Goal: Information Seeking & Learning: Learn about a topic

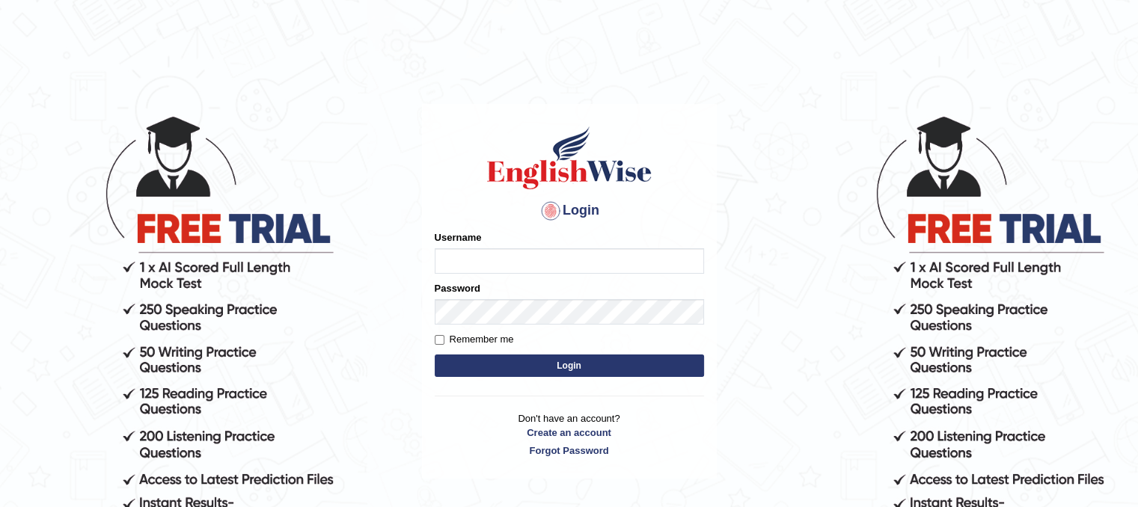
type input "PunamRijal"
click at [520, 372] on button "Login" at bounding box center [569, 366] width 269 height 22
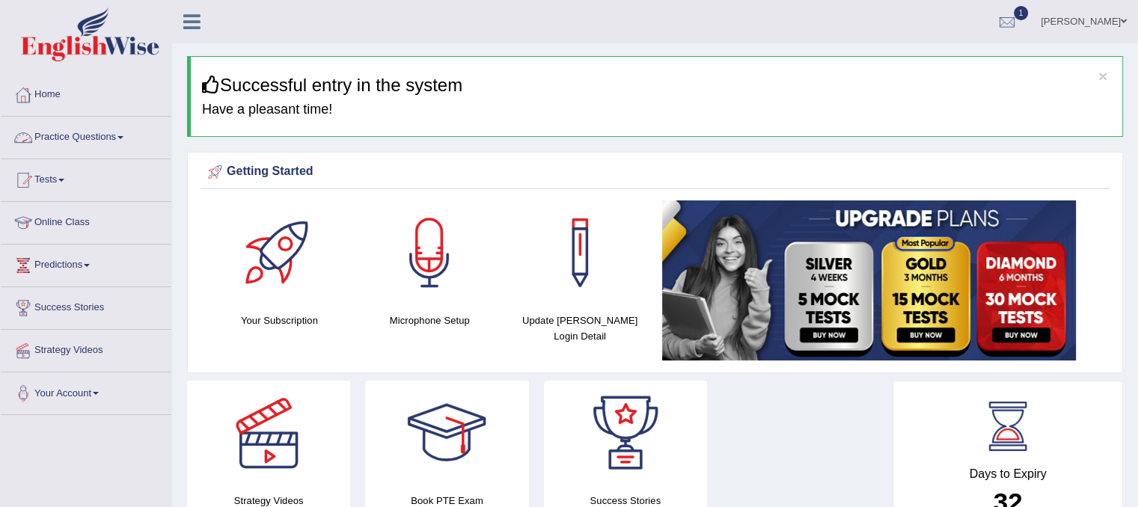
click at [48, 125] on link "Practice Questions" at bounding box center [86, 135] width 171 height 37
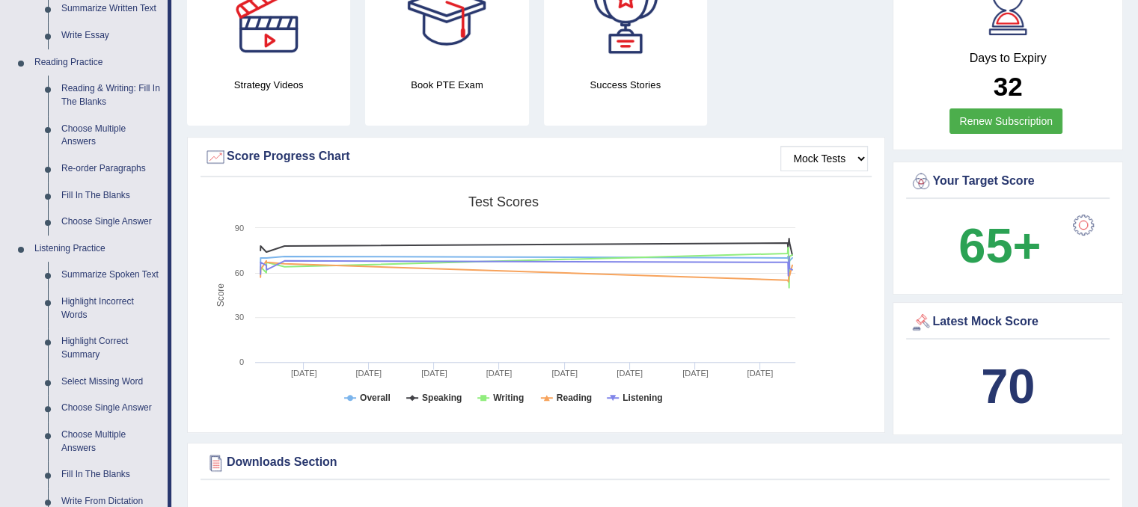
scroll to position [445, 0]
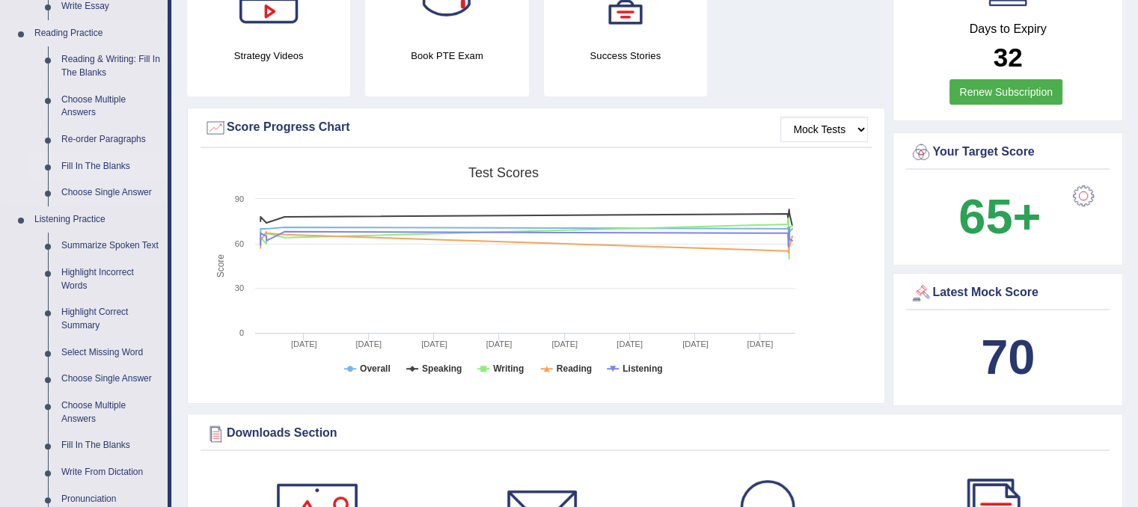
click at [96, 166] on link "Fill In The Blanks" at bounding box center [111, 166] width 113 height 27
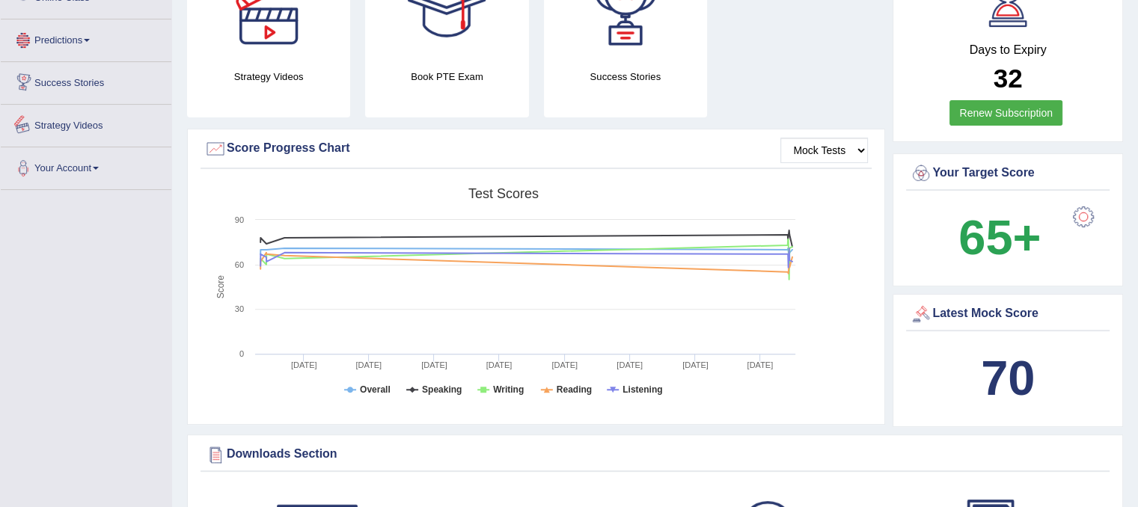
scroll to position [452, 0]
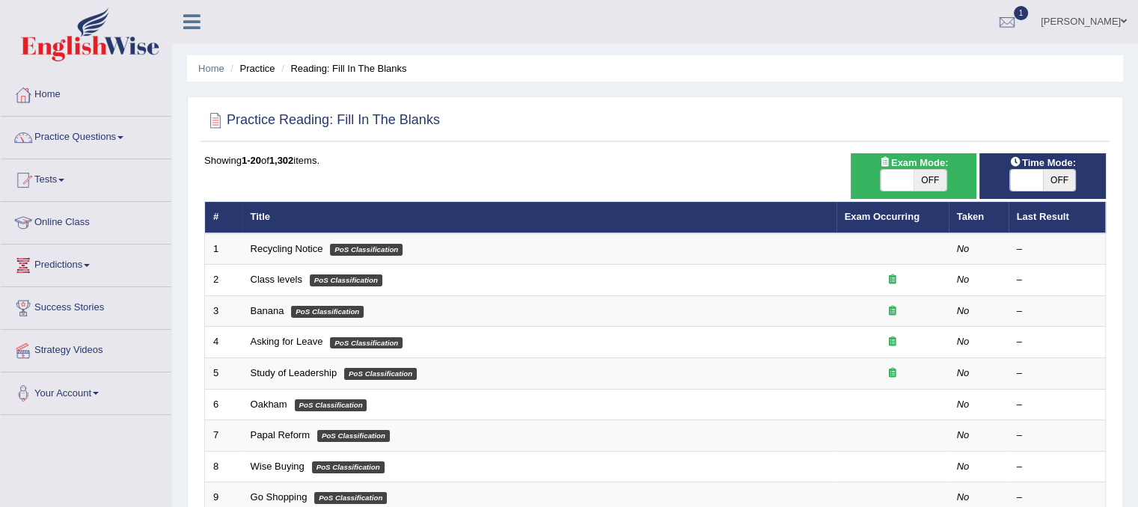
click at [90, 300] on link "Success Stories" at bounding box center [86, 305] width 171 height 37
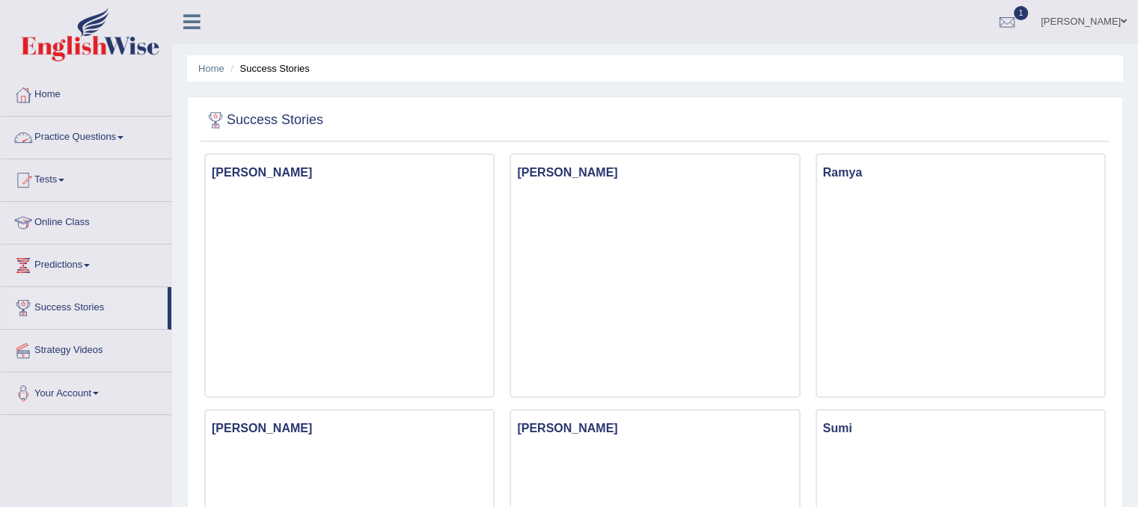
click at [77, 129] on link "Practice Questions" at bounding box center [86, 135] width 171 height 37
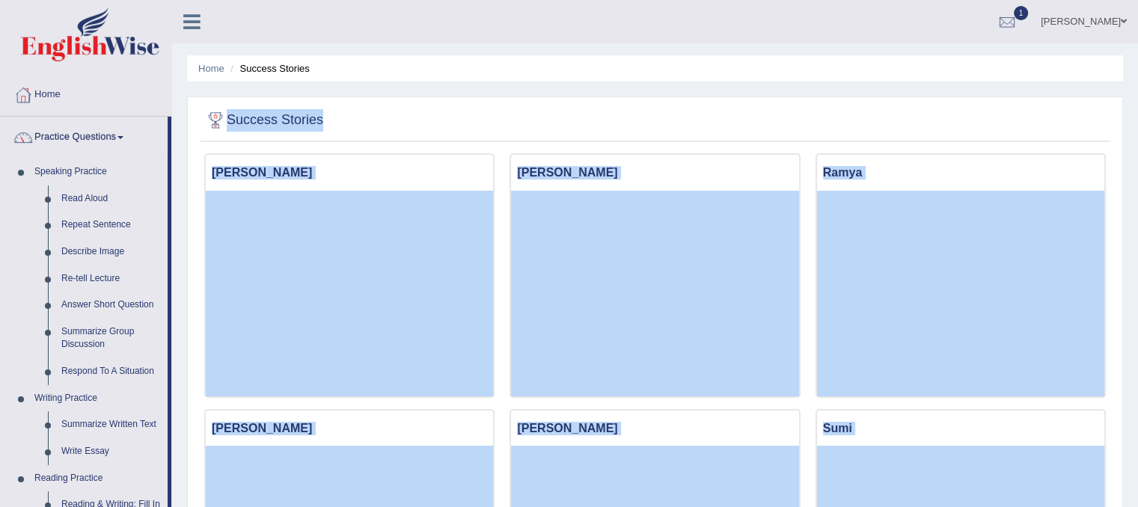
drag, startPoint x: 1132, startPoint y: 73, endPoint x: 1148, endPoint y: 176, distance: 104.4
click at [1137, 176] on html "Toggle navigation Home Practice Questions Speaking Practice Read Aloud Repeat S…" at bounding box center [569, 253] width 1138 height 507
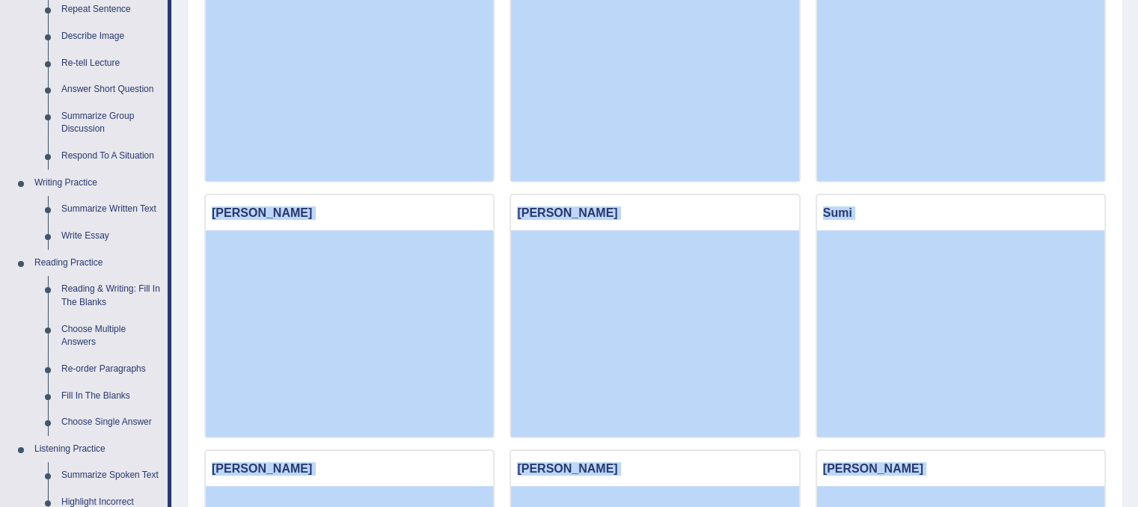
scroll to position [218, 0]
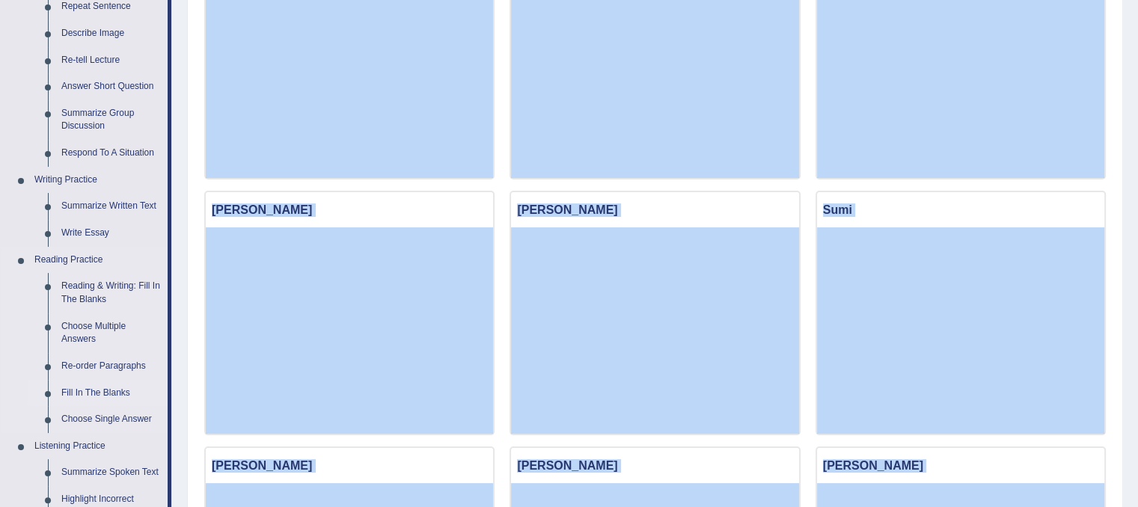
click at [103, 396] on link "Fill In The Blanks" at bounding box center [111, 393] width 113 height 27
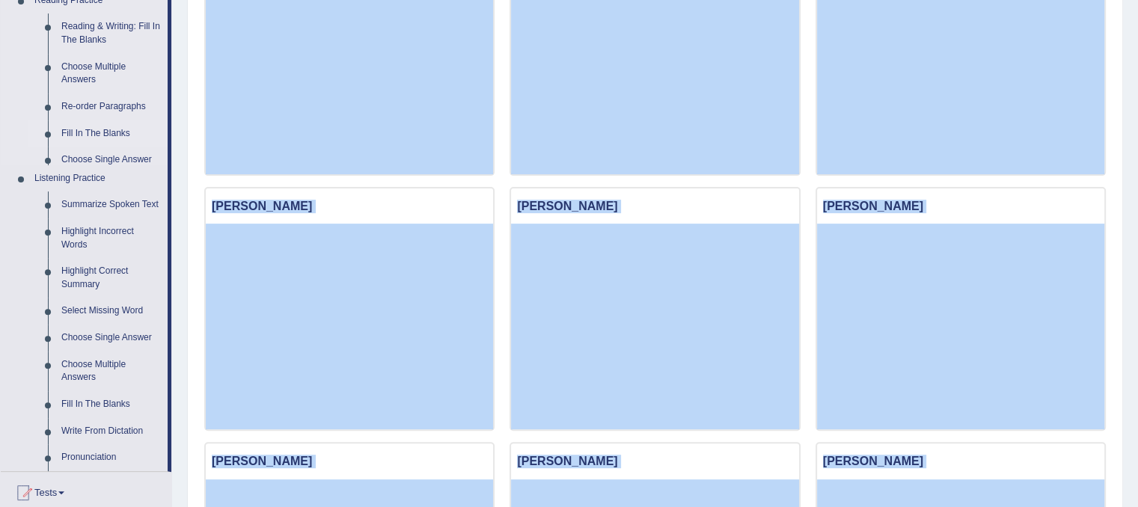
scroll to position [981, 0]
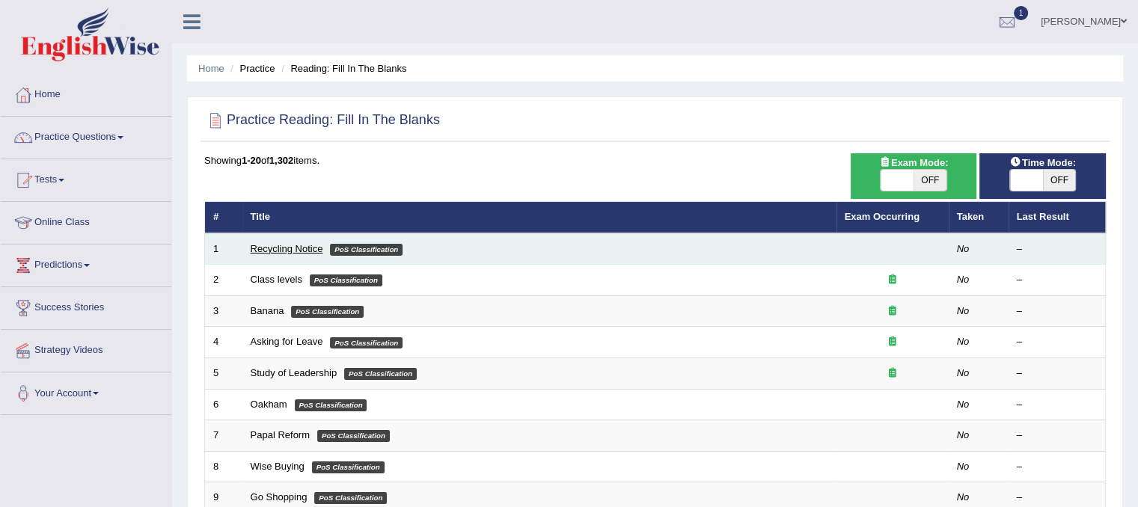
click at [296, 246] on link "Recycling Notice" at bounding box center [287, 248] width 73 height 11
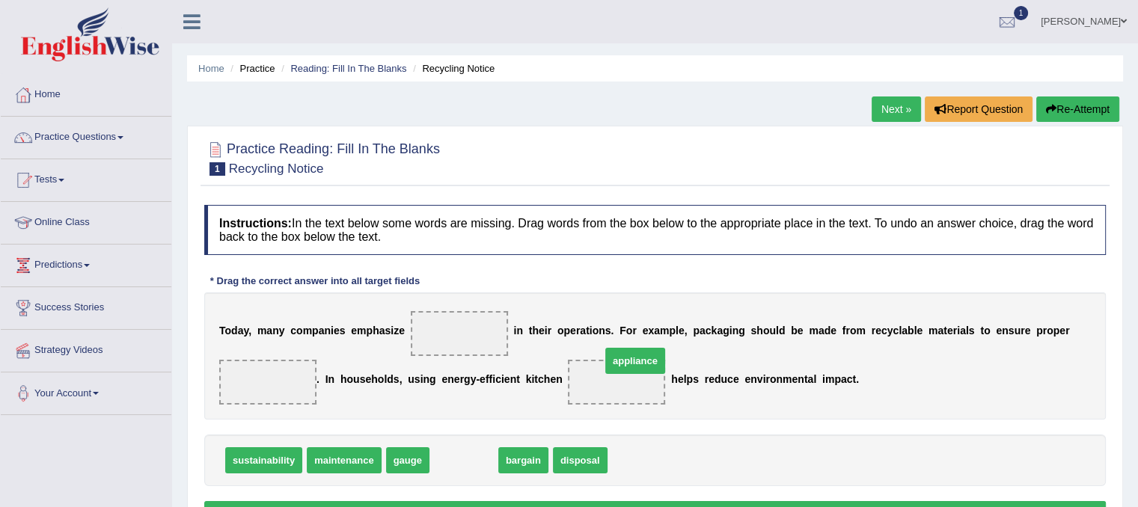
drag, startPoint x: 467, startPoint y: 467, endPoint x: 631, endPoint y: 378, distance: 186.1
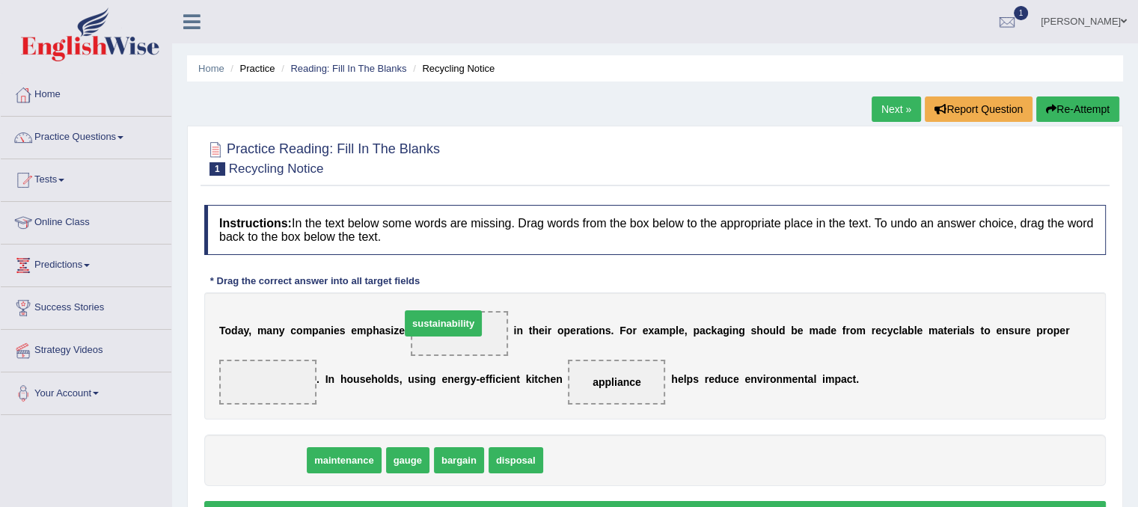
drag, startPoint x: 230, startPoint y: 455, endPoint x: 409, endPoint y: 318, distance: 225.7
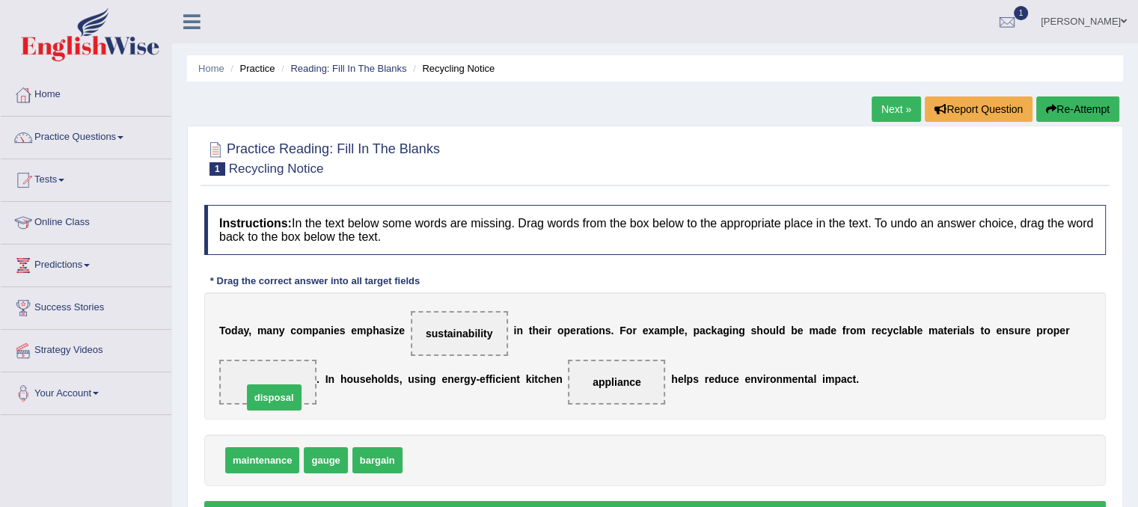
drag, startPoint x: 450, startPoint y: 467, endPoint x: 290, endPoint y: 404, distance: 172.0
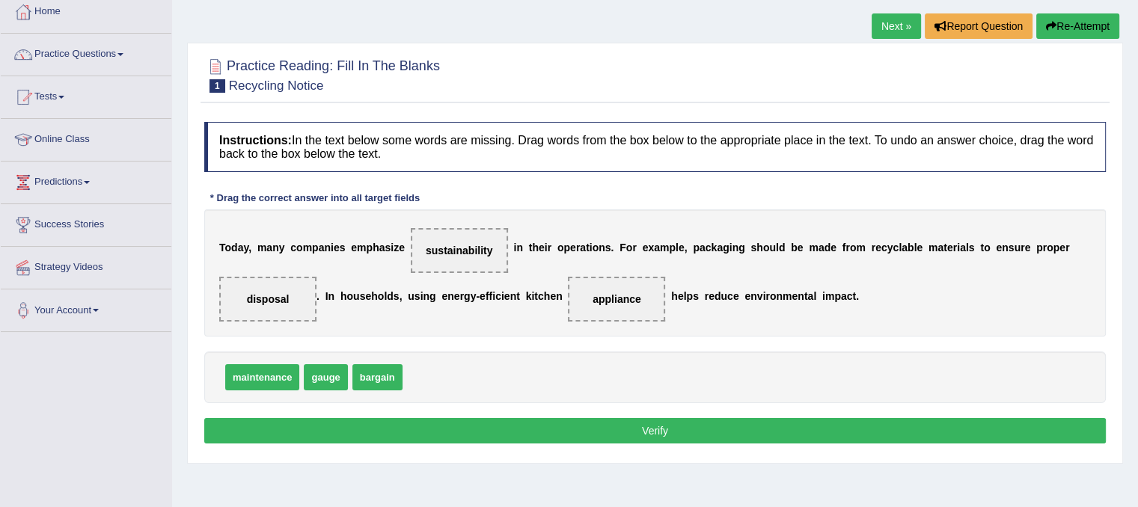
scroll to position [105, 0]
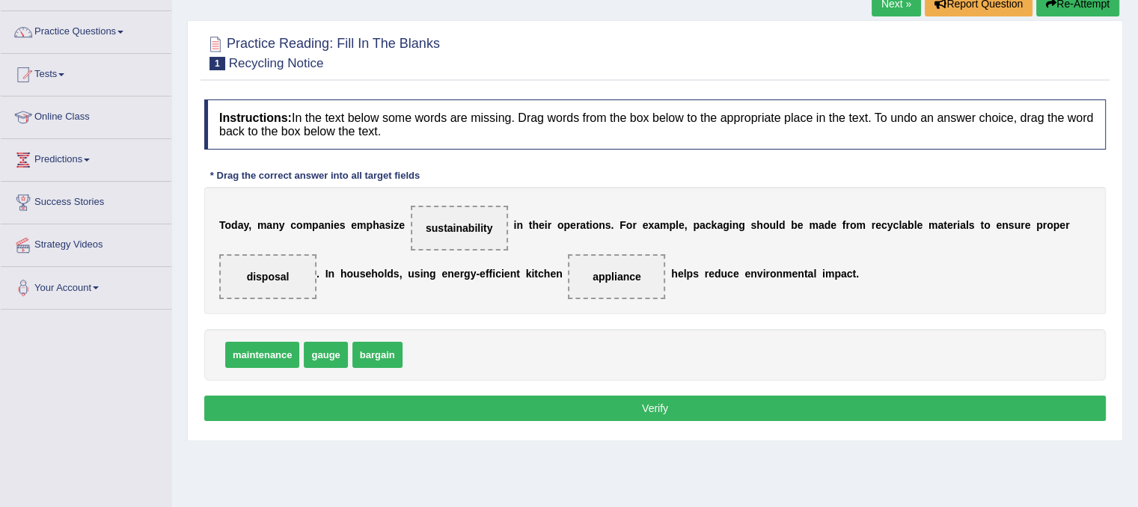
click at [966, 408] on button "Verify" at bounding box center [654, 408] width 901 height 25
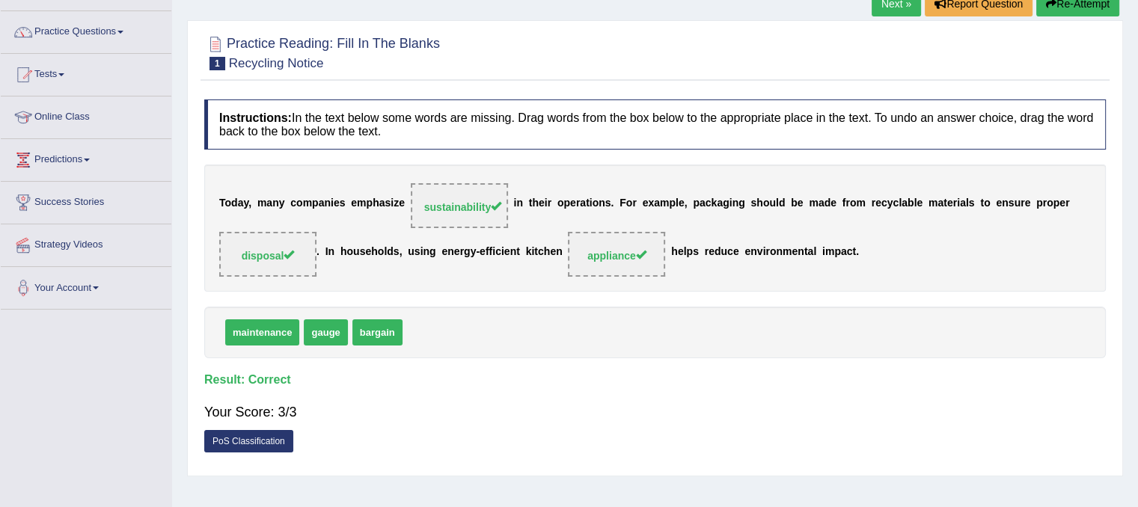
click at [884, 6] on link "Next »" at bounding box center [895, 3] width 49 height 25
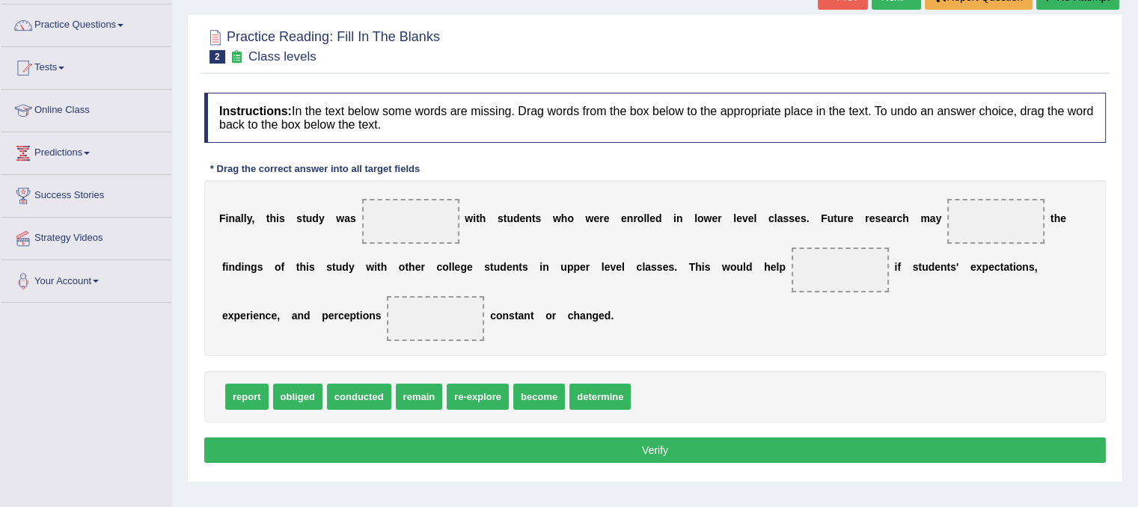
scroll to position [114, 0]
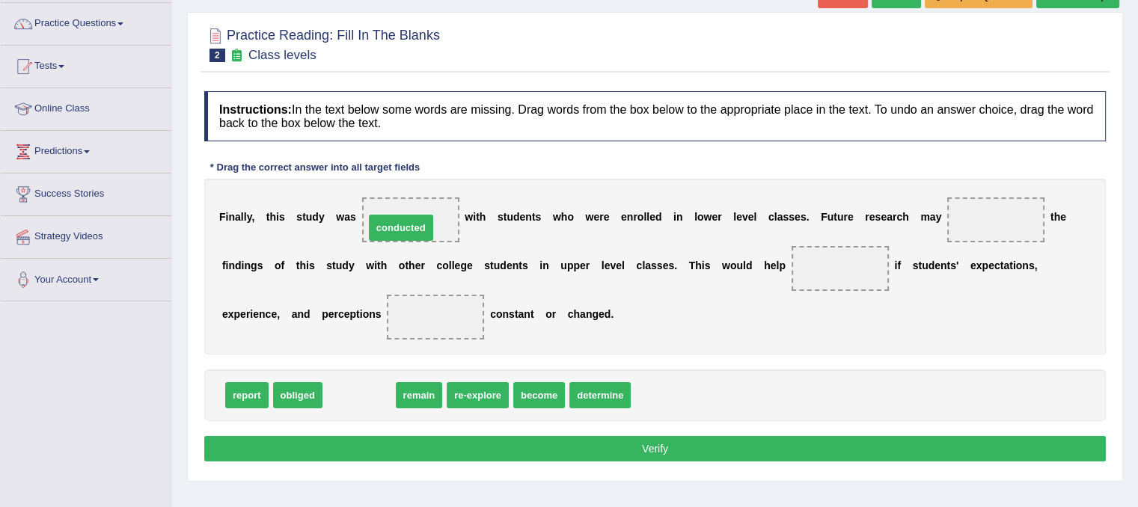
drag, startPoint x: 359, startPoint y: 399, endPoint x: 399, endPoint y: 228, distance: 175.3
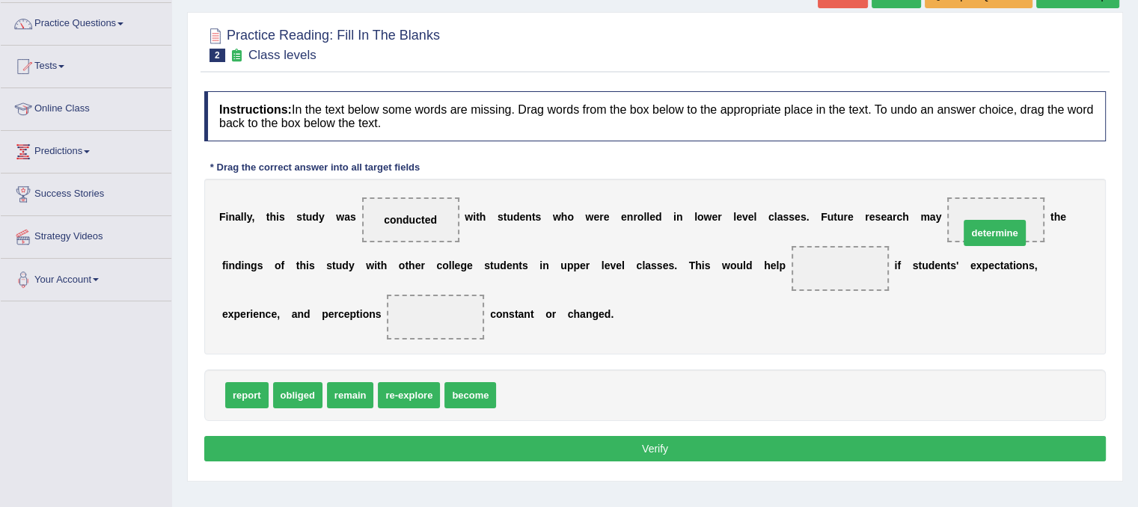
drag, startPoint x: 551, startPoint y: 399, endPoint x: 1011, endPoint y: 231, distance: 490.3
drag, startPoint x: 343, startPoint y: 387, endPoint x: 443, endPoint y: 308, distance: 127.8
click at [292, 399] on span "obliged" at bounding box center [297, 395] width 49 height 26
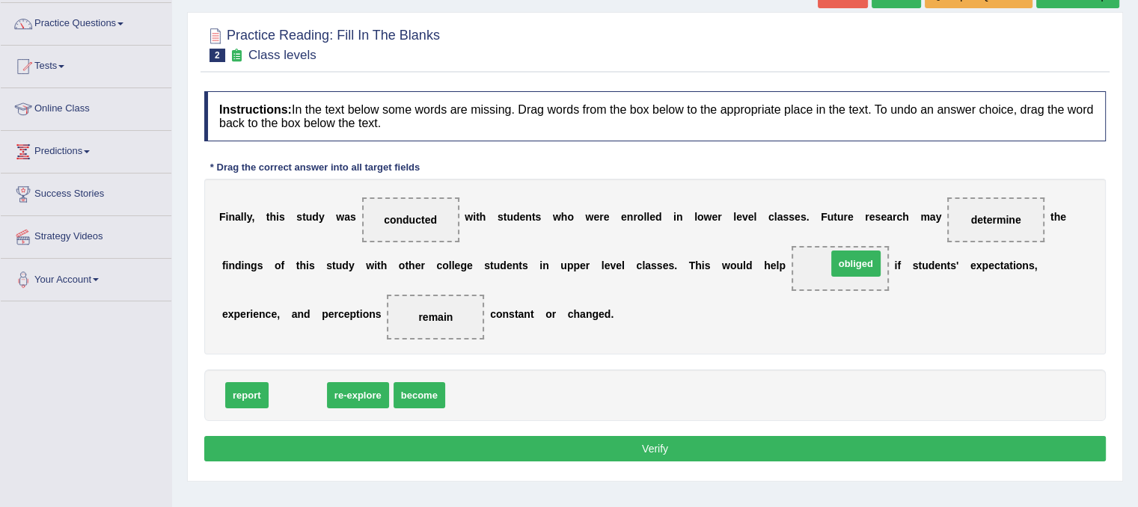
drag, startPoint x: 292, startPoint y: 399, endPoint x: 848, endPoint y: 269, distance: 571.5
click at [590, 450] on button "Verify" at bounding box center [654, 448] width 901 height 25
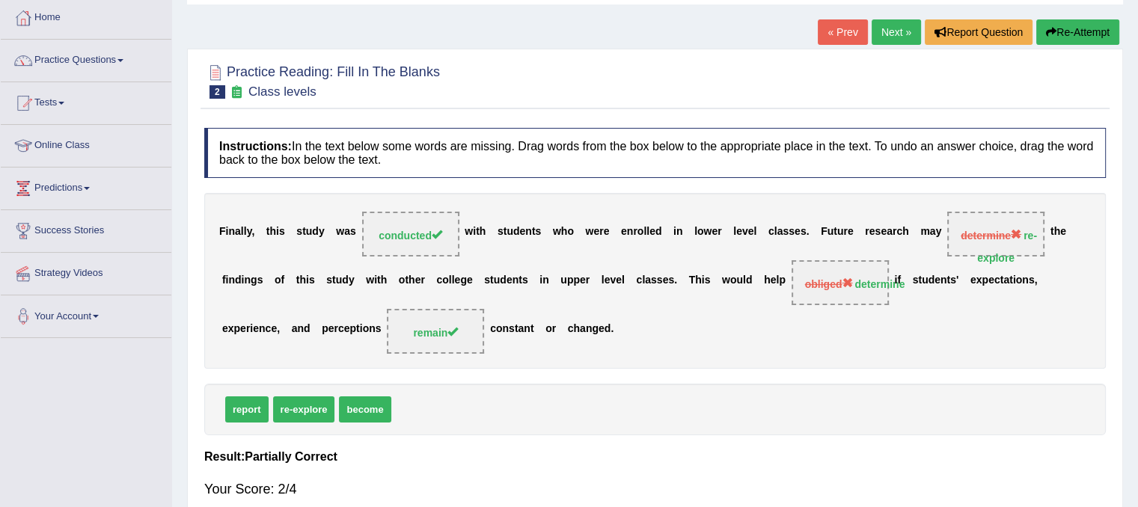
scroll to position [0, 0]
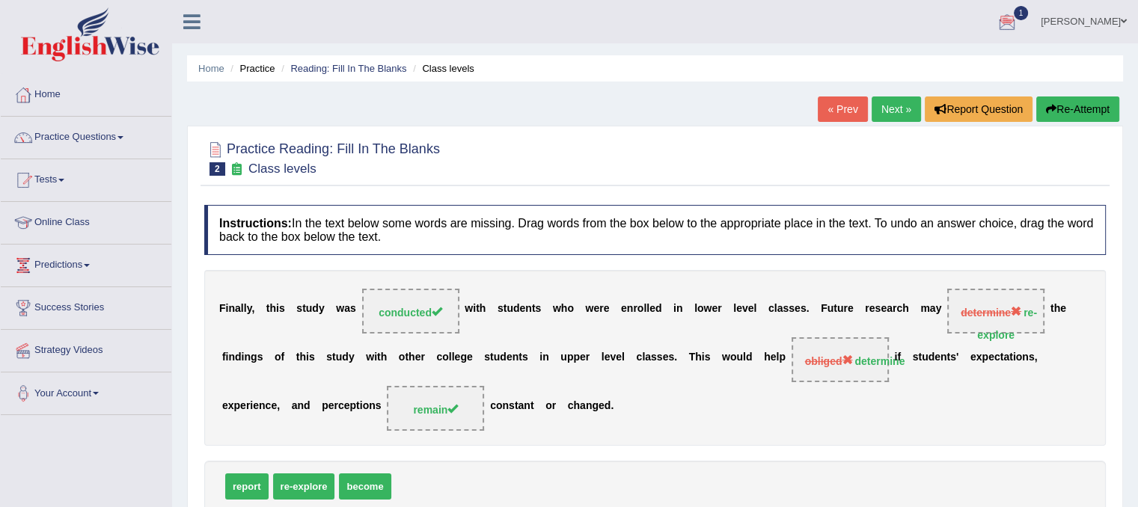
click at [883, 108] on link "Next »" at bounding box center [895, 108] width 49 height 25
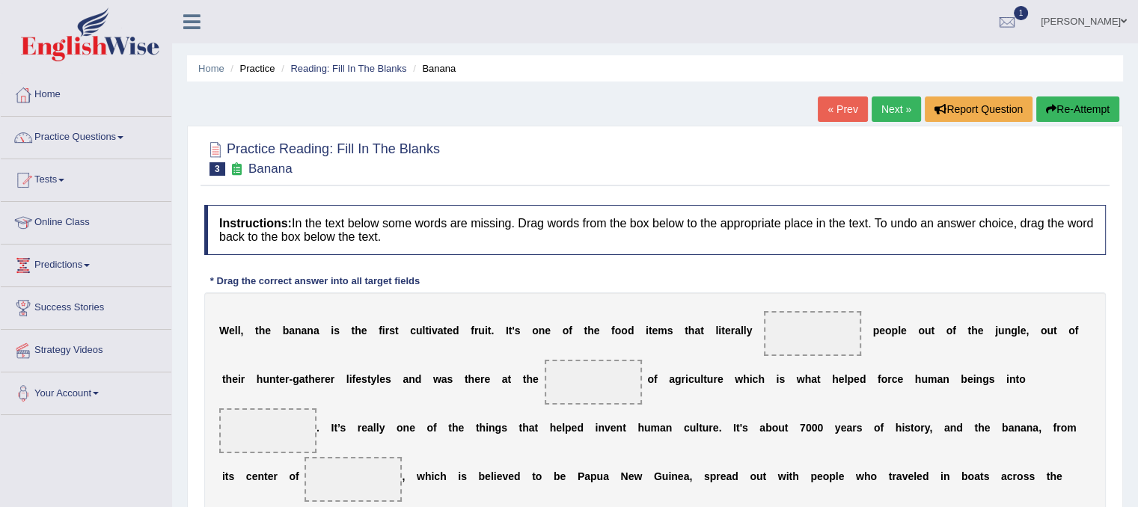
drag, startPoint x: 460, startPoint y: 49, endPoint x: 414, endPoint y: 389, distance: 342.7
click at [533, 405] on div "Home Practice Reading: Fill In The Blanks Banana « Prev Next » Report Question …" at bounding box center [655, 374] width 966 height 748
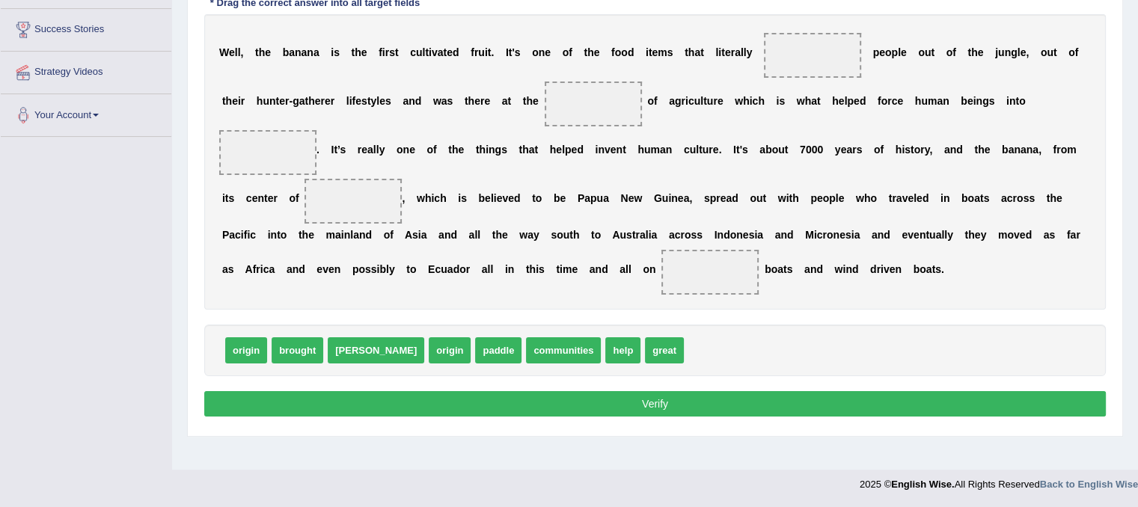
click at [1040, 52] on b "o" at bounding box center [1043, 52] width 7 height 12
